Goal: Transaction & Acquisition: Purchase product/service

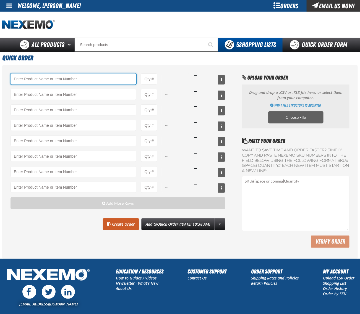
click at [78, 75] on input "Product" at bounding box center [74, 79] width 126 height 11
paste input "A103"
type input "A103 - Throttle Body and Intake Cleaner - ZAK Products"
type input "1"
select select "can"
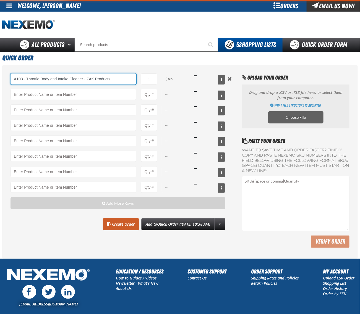
type input "A103 - Throttle Body and Intake Cleaner - ZAK Products"
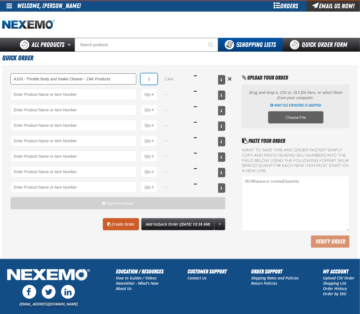
type input "12"
type input "A103 - Throttle Body and Intake Cleaner - ZAK Products"
type input "12"
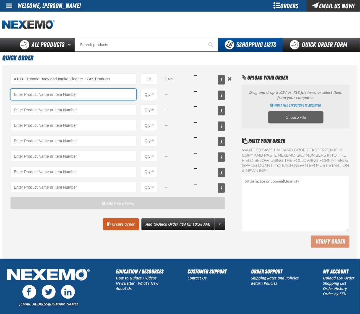
paste input "AC150"
type input "AC150 - Evaporator Core Cleaner - ZAK Products"
type input "1"
type input "AC150 - Evaporator Core Cleaner - ZAK Products6"
select select "can"
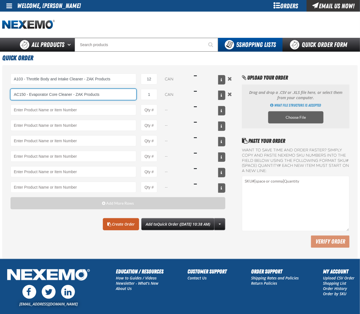
type input "AC150 - Evaporator Core Cleaner - ZAK Products"
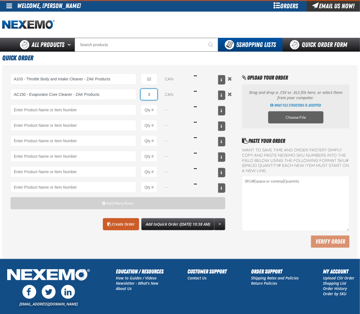
type input "36"
type input "AC150 - Evaporator Core Cleaner - ZAK Products"
type input "36"
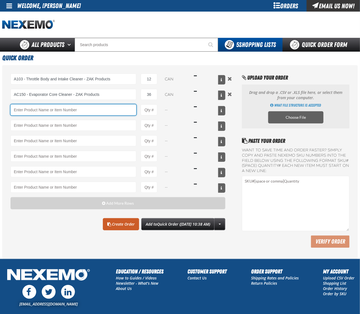
paste input "DS100"
type input "DS100 - Differential Supplement - ZAK Products"
type input "1"
select select "bottle"
type input "DS100 - Differential Supplement - ZAK Products"
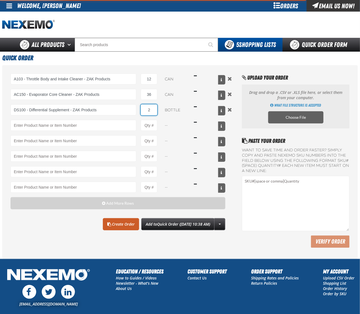
type input "24"
type input "DS100 - Differential Supplement - ZAK Products"
type input "24"
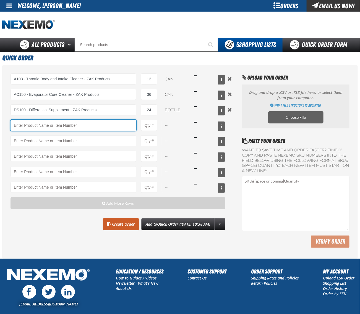
paste input "FRK660"
type input "FRK660 - Fuel Rail Induction Kit - ZAK Products"
type input "1"
select select "kit"
type input "FRK660 - Fuel Rail Induction Kit - ZAK Products"
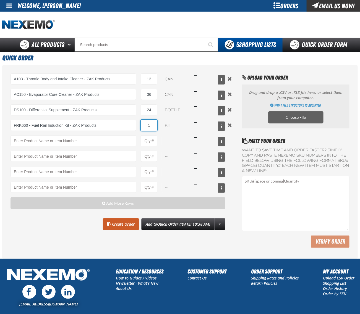
type input "12"
type input "FRK660 - Fuel Rail Induction Kit - ZAK Products"
type input "12"
click at [109, 228] on link "Create Order" at bounding box center [121, 224] width 36 height 12
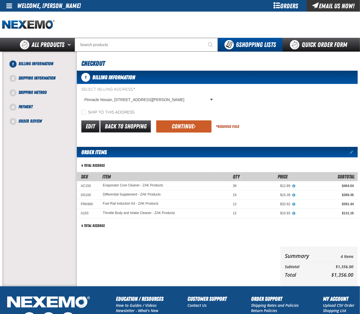
click at [102, 112] on label "Ship to this address" at bounding box center [107, 112] width 53 height 5
click at [86, 112] on input "Ship to this address" at bounding box center [83, 112] width 4 height 4
checkbox input "true"
click at [175, 125] on button "Continue" at bounding box center [183, 126] width 55 height 12
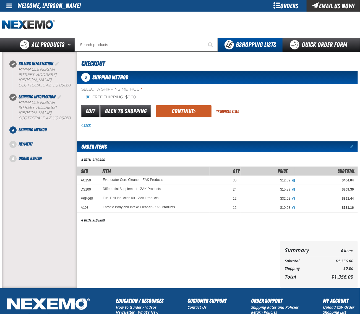
click at [181, 110] on button "Continue" at bounding box center [183, 111] width 55 height 12
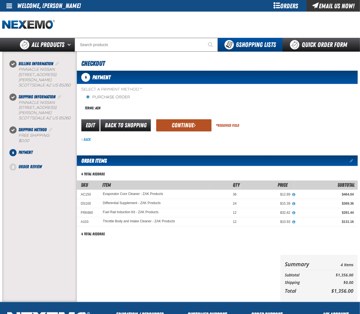
click at [180, 126] on button "Continue" at bounding box center [183, 125] width 55 height 12
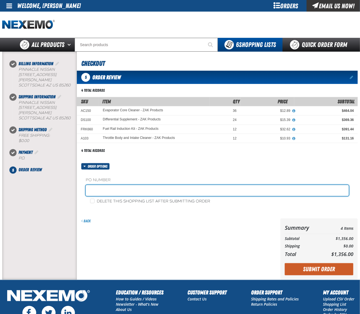
click at [145, 196] on input "text" at bounding box center [217, 190] width 263 height 11
type input "0915CHEM"
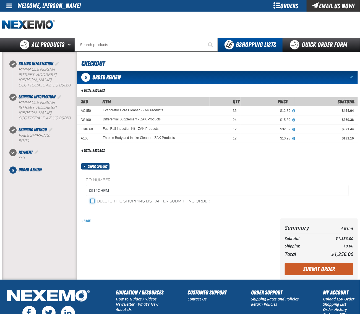
click at [91, 203] on input "Delete this shopping list after submitting order" at bounding box center [92, 201] width 4 height 4
checkbox input "true"
click at [209, 256] on div "Back" at bounding box center [177, 249] width 201 height 61
click at [316, 271] on button "Submit Order" at bounding box center [319, 269] width 69 height 12
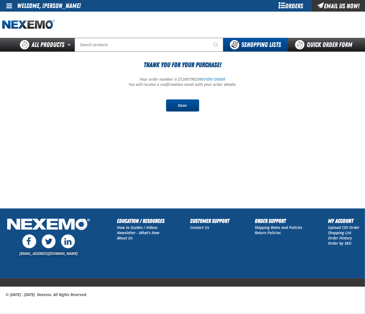
click at [179, 109] on link "Done" at bounding box center [182, 105] width 33 height 12
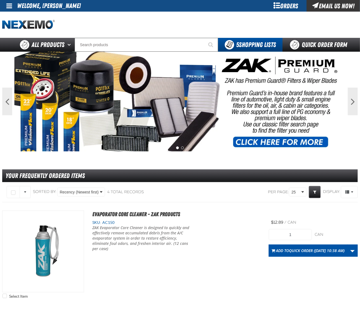
click at [141, 16] on div at bounding box center [179, 25] width 355 height 26
